Goal: Check status: Check status

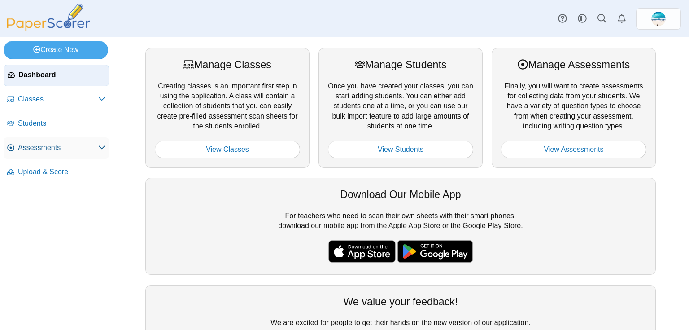
click at [41, 152] on link "Assessments" at bounding box center [56, 148] width 105 height 22
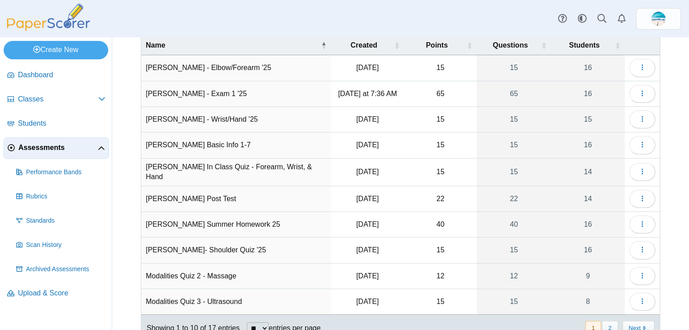
scroll to position [81, 0]
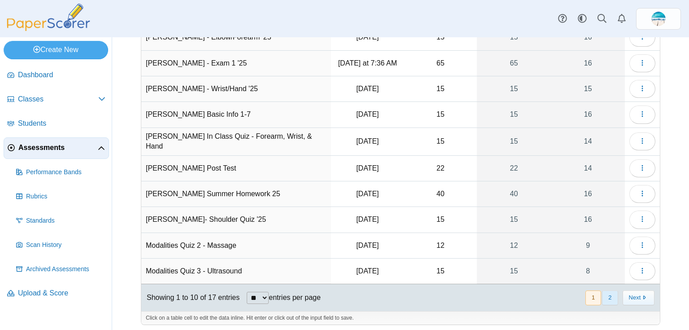
click at [604, 297] on button "2" at bounding box center [610, 297] width 16 height 15
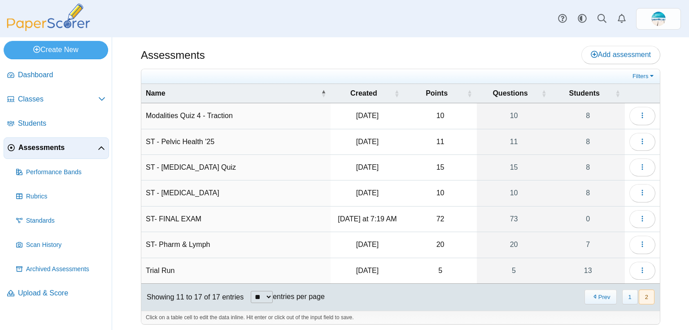
scroll to position [0, 0]
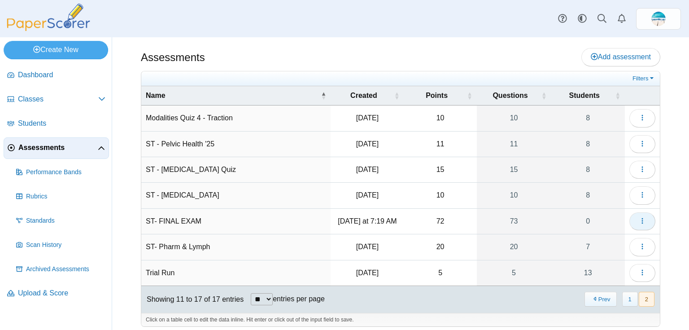
click at [641, 219] on button "button" at bounding box center [642, 221] width 26 height 18
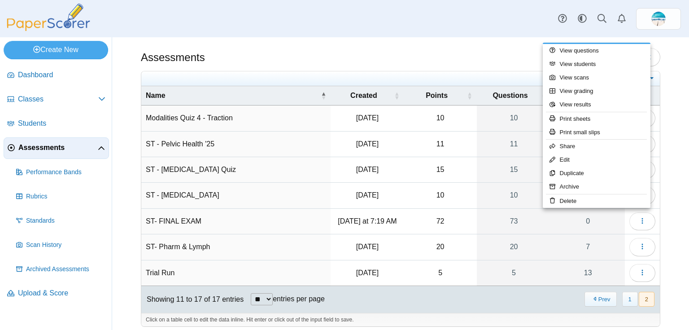
click at [674, 219] on div "Assessments Add assessment 10 8" at bounding box center [400, 183] width 577 height 292
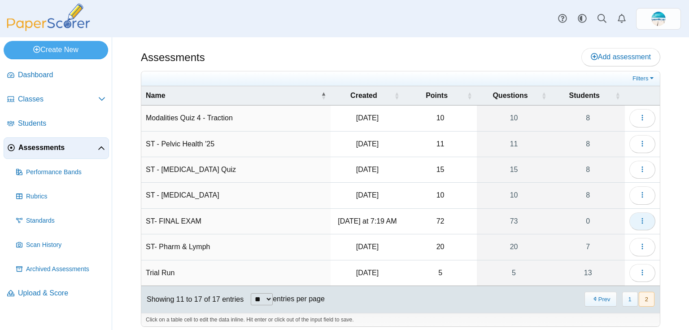
click at [644, 216] on button "button" at bounding box center [642, 221] width 26 height 18
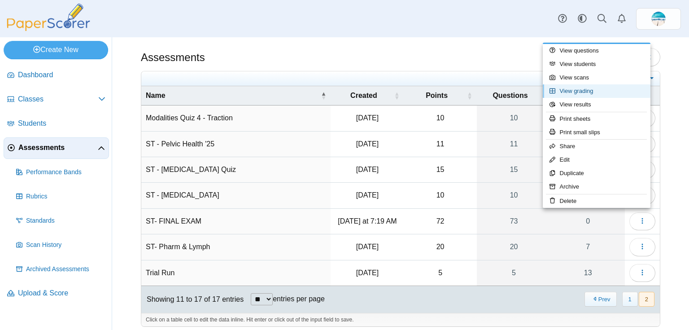
click at [589, 95] on link "View grading" at bounding box center [597, 90] width 108 height 13
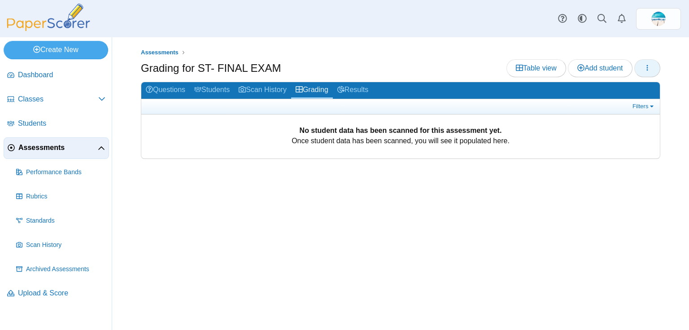
click at [648, 70] on icon "button" at bounding box center [647, 67] width 7 height 7
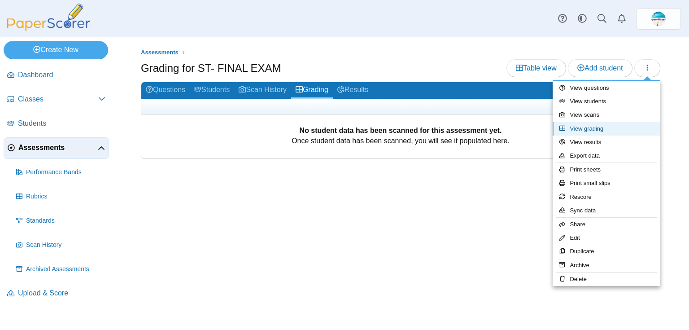
click at [618, 131] on link "View grading" at bounding box center [607, 128] width 108 height 13
